Goal: Download file/media

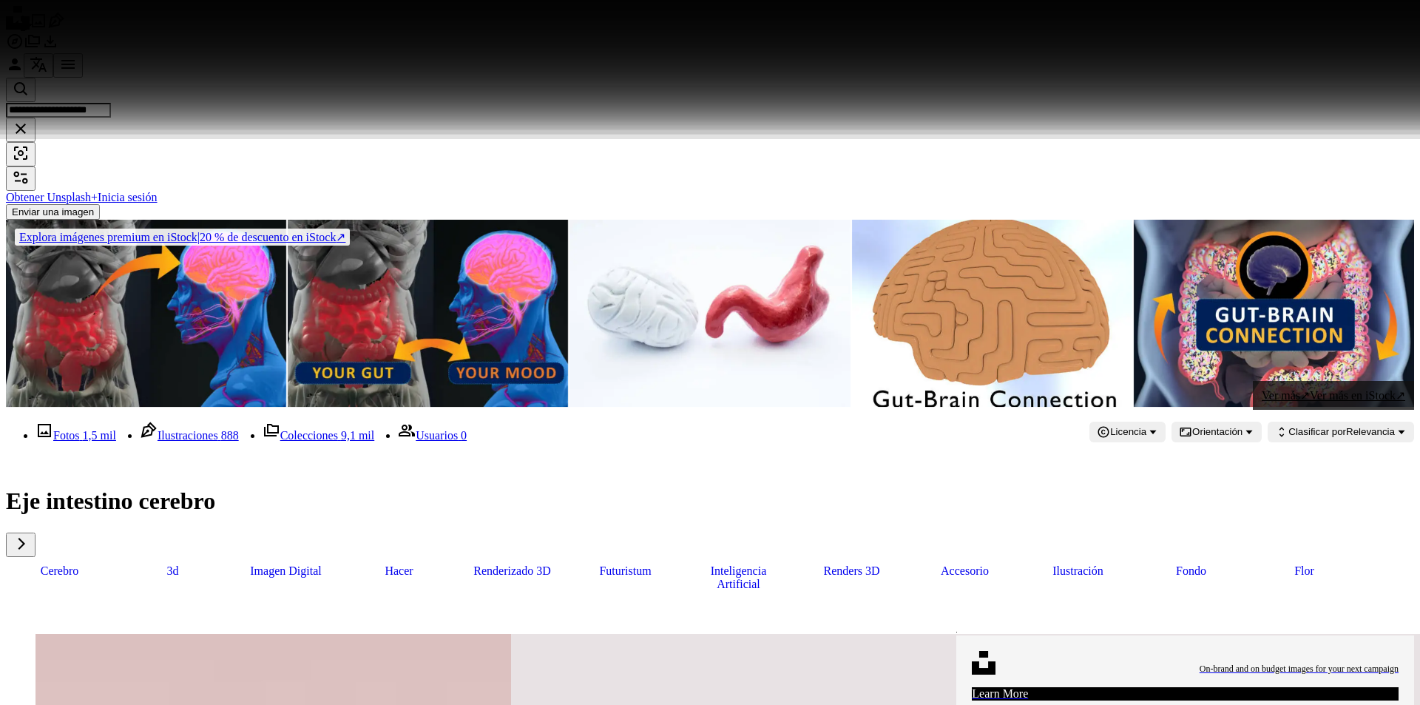
scroll to position [9321, 0]
